Goal: Transaction & Acquisition: Purchase product/service

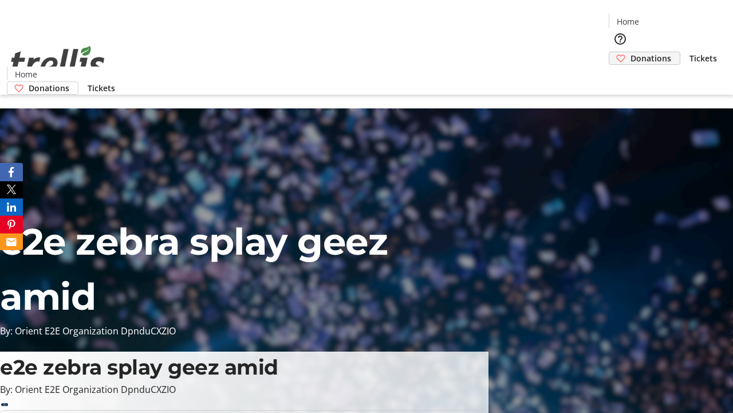
click at [631, 52] on span "Donations" at bounding box center [651, 58] width 41 height 12
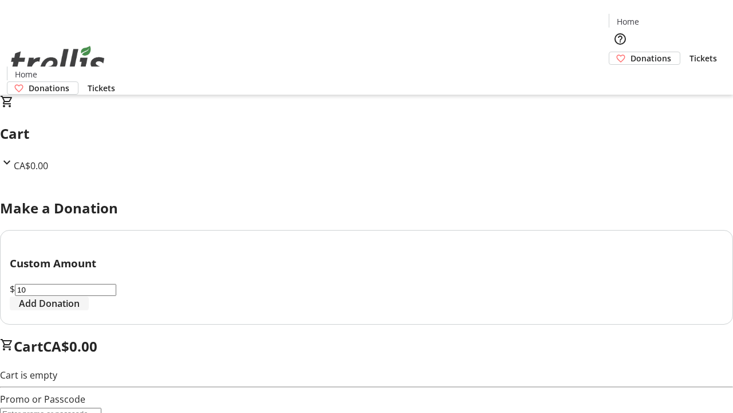
click at [80, 310] on span "Add Donation" at bounding box center [49, 303] width 61 height 14
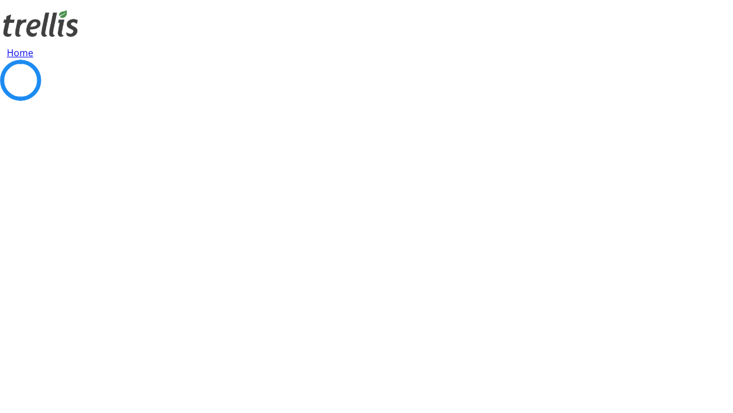
select select "CA"
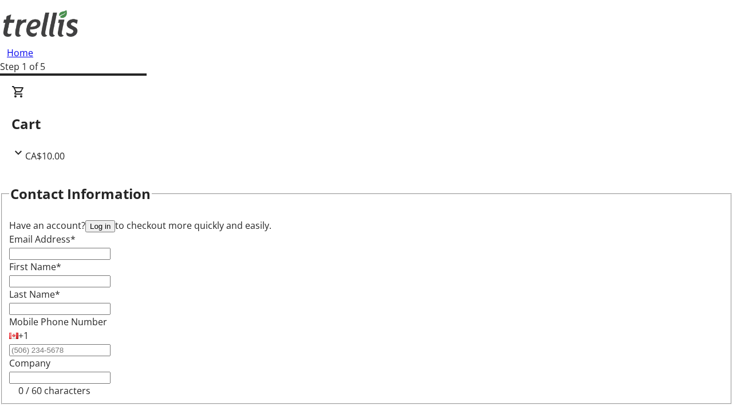
click at [115, 220] on button "Log in" at bounding box center [100, 226] width 30 height 12
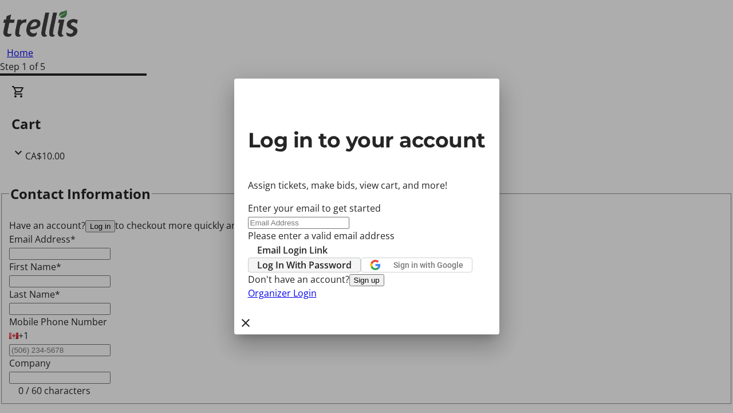
click at [352, 258] on span "Log In With Password" at bounding box center [304, 265] width 95 height 14
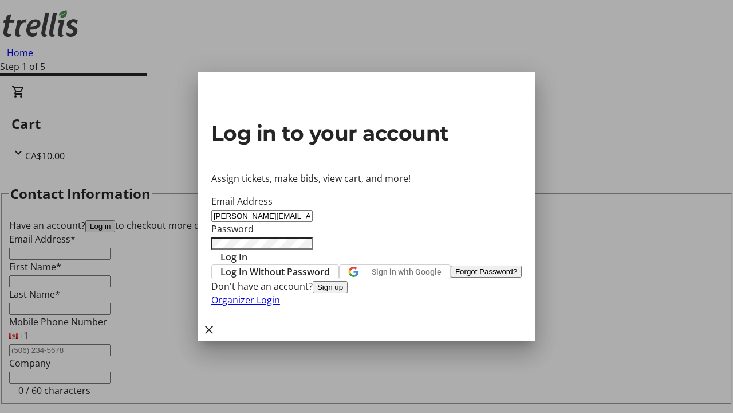
type input "[PERSON_NAME][EMAIL_ADDRESS][DOMAIN_NAME]"
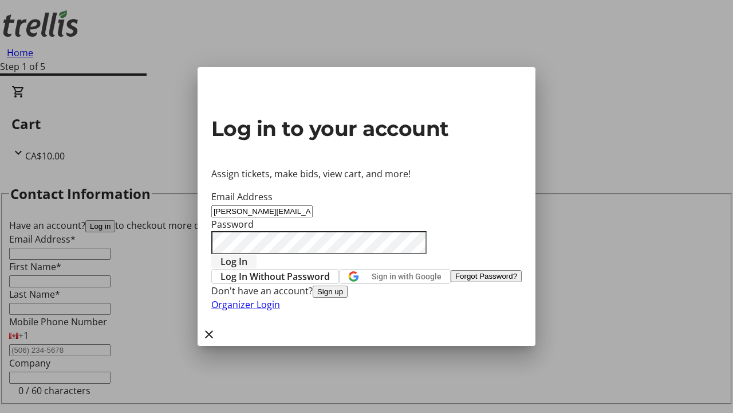
click at [248, 254] on span "Log In" at bounding box center [234, 261] width 27 height 14
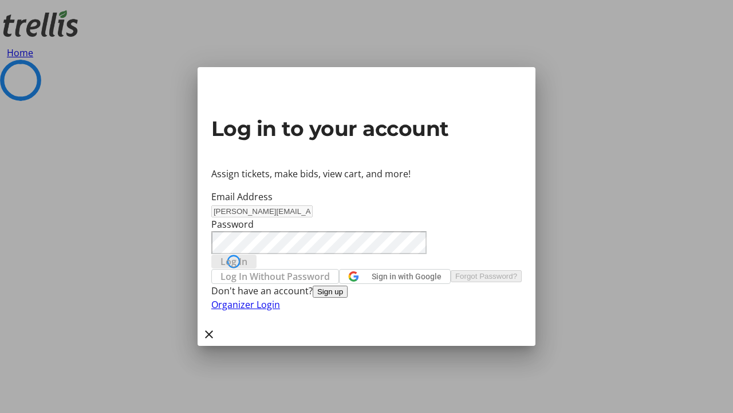
select select "CA"
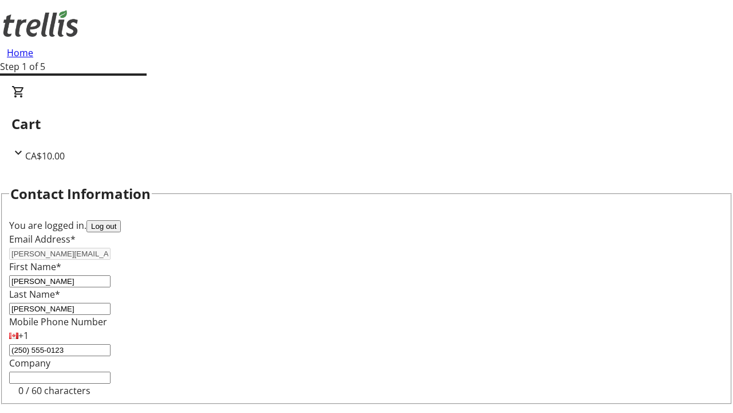
type input "[STREET_ADDRESS][PERSON_NAME]"
type input "Kelowna"
select select "BC"
type input "Kelowna"
type input "V1Y 0C2"
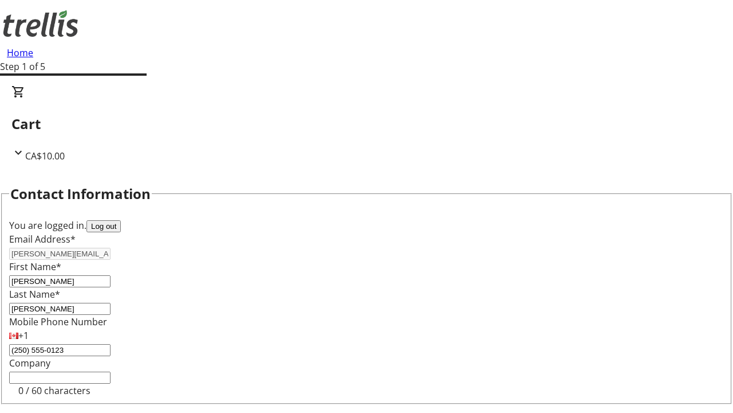
select select "BC"
select select "CA"
